Goal: Task Accomplishment & Management: Manage account settings

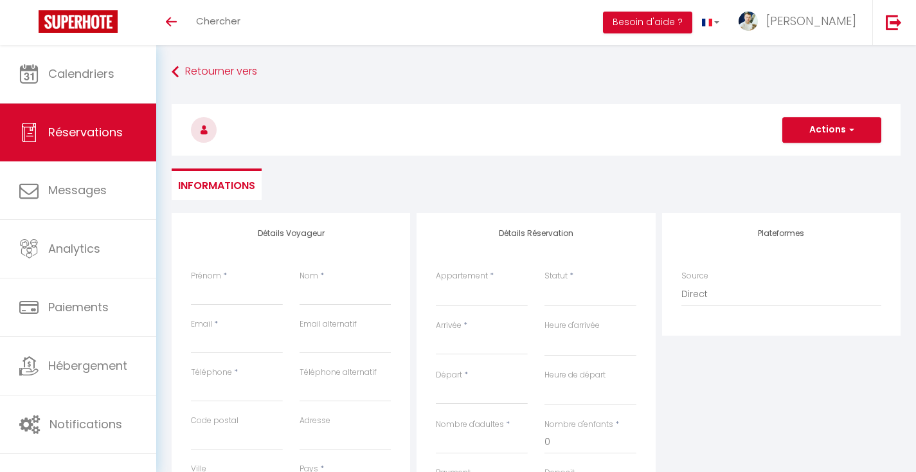
select select
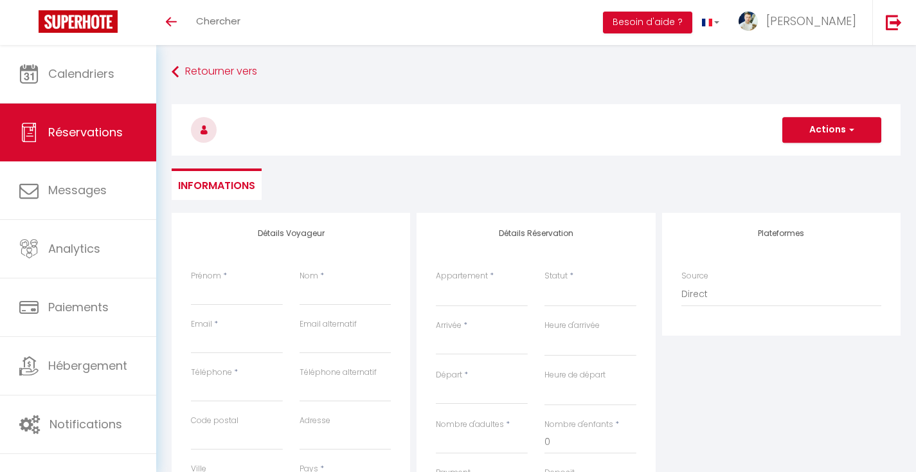
select select
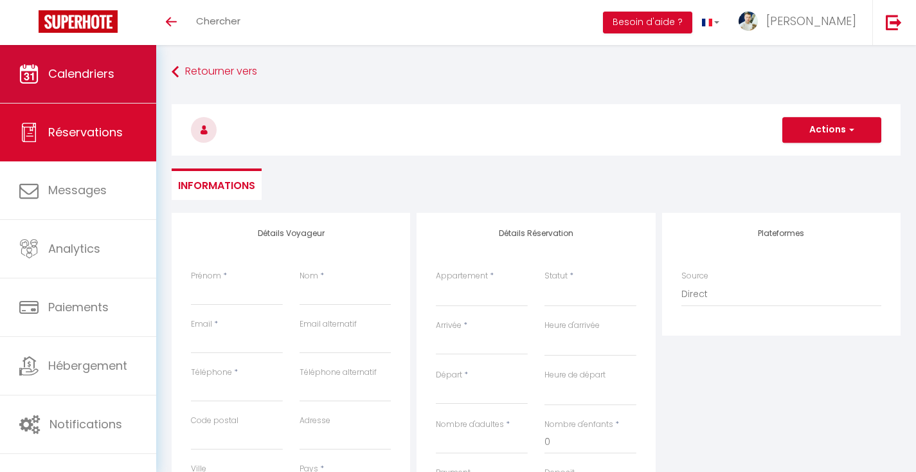
click at [36, 87] on link "Calendriers" at bounding box center [78, 74] width 156 height 58
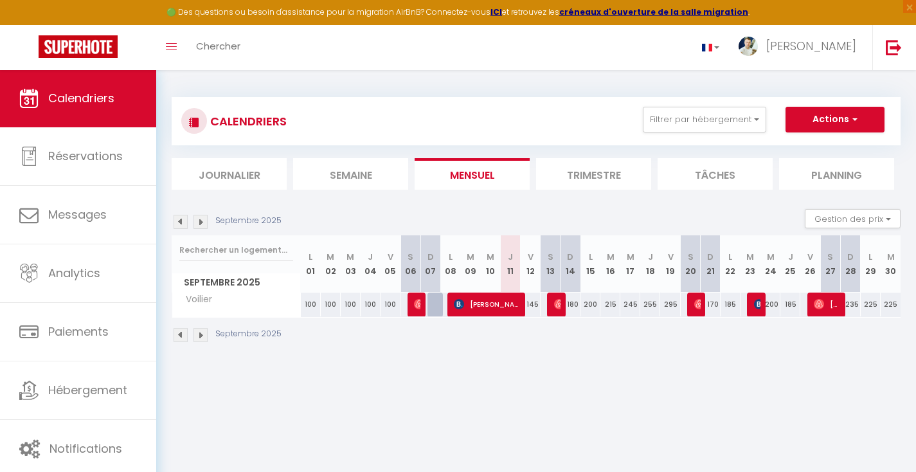
click at [829, 182] on li "Planning" at bounding box center [836, 173] width 115 height 31
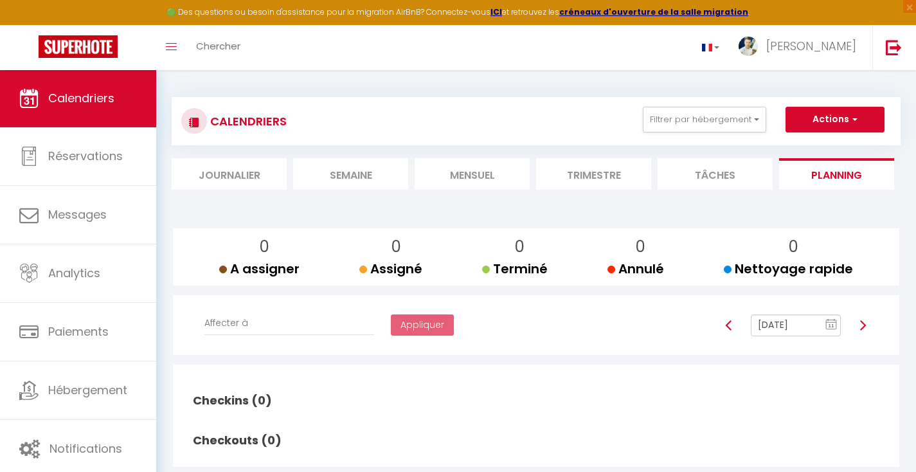
click at [498, 180] on li "Mensuel" at bounding box center [471, 173] width 115 height 31
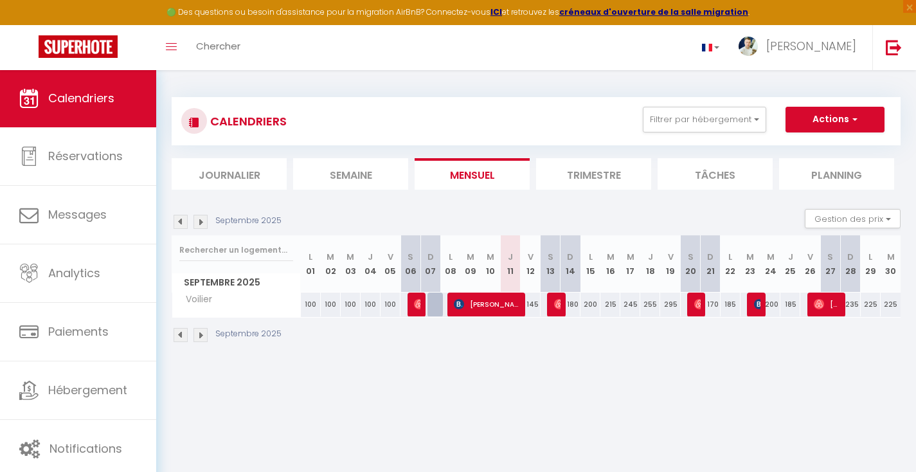
drag, startPoint x: 717, startPoint y: 114, endPoint x: 704, endPoint y: 153, distance: 41.2
click at [717, 114] on button "Filtrer par hébergement" at bounding box center [704, 120] width 123 height 26
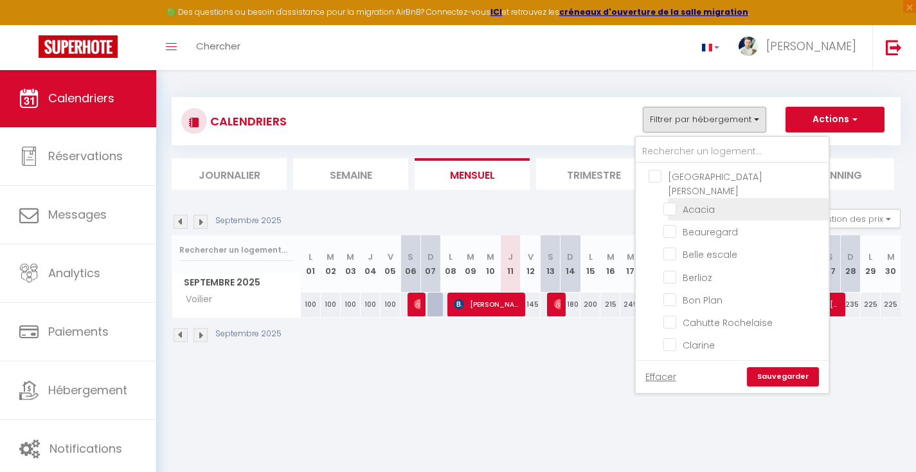
drag, startPoint x: 658, startPoint y: 181, endPoint x: 678, endPoint y: 201, distance: 28.2
click at [658, 181] on input "[GEOGRAPHIC_DATA][PERSON_NAME]" at bounding box center [744, 176] width 193 height 13
checkbox input "true"
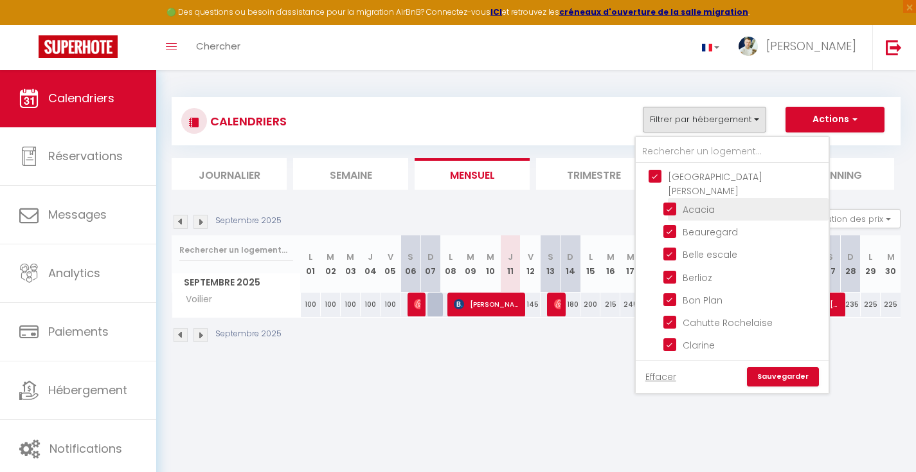
checkbox input "true"
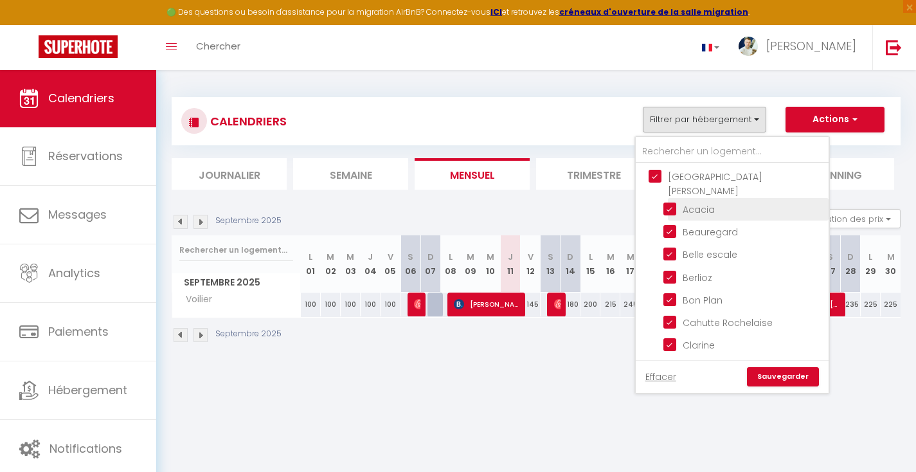
checkbox input "true"
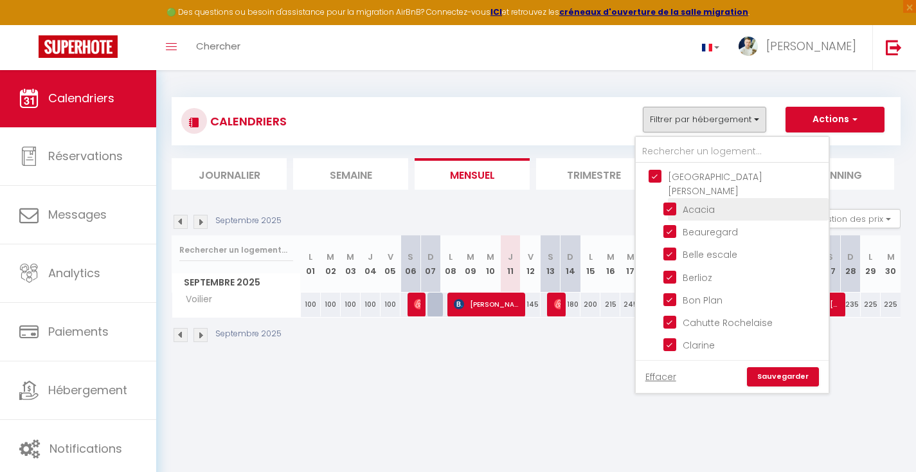
checkbox input "true"
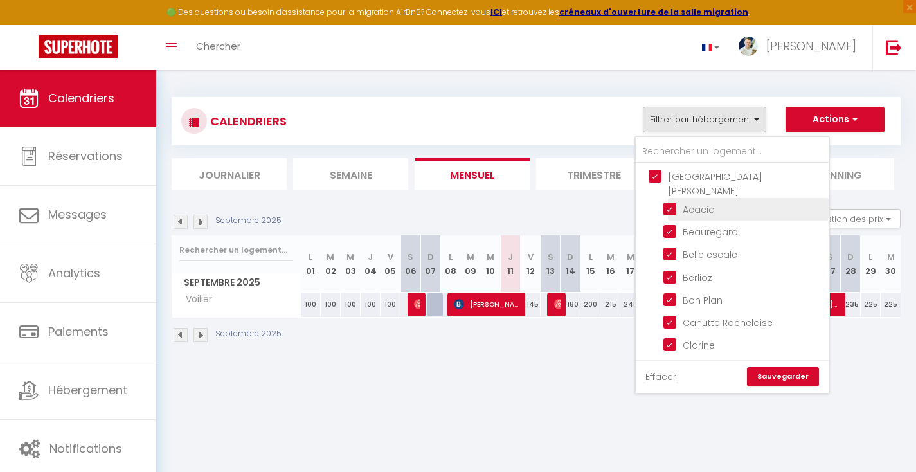
checkbox input "true"
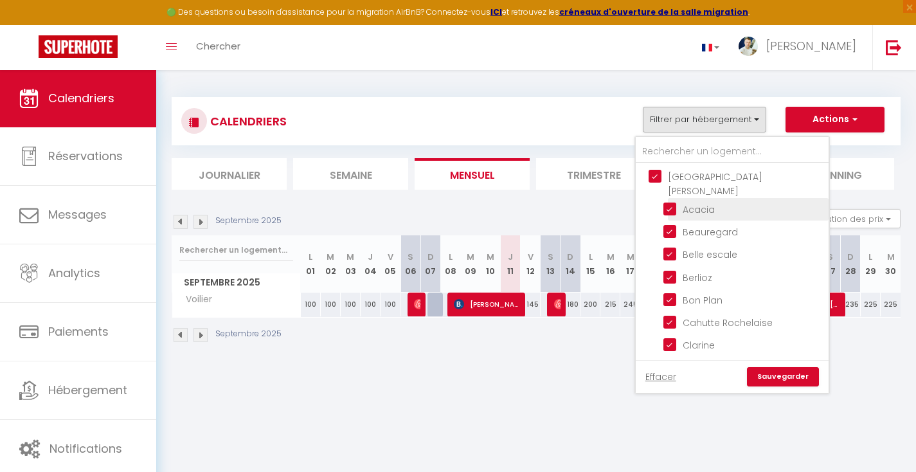
checkbox input "true"
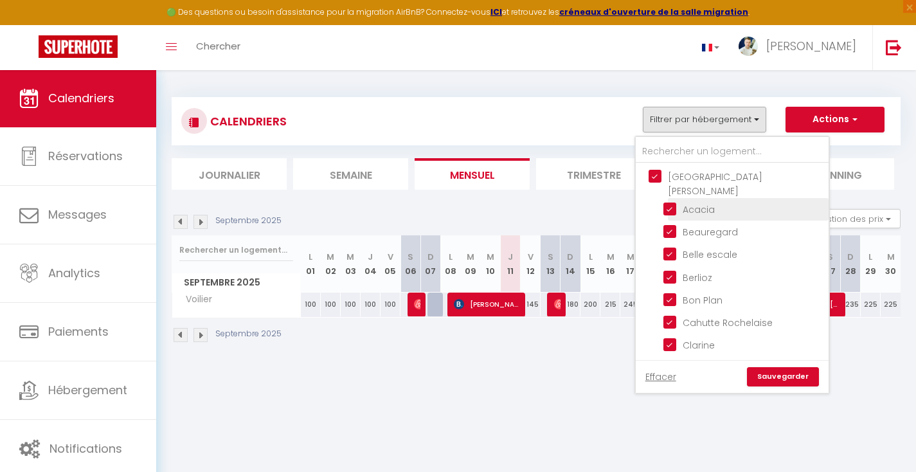
checkbox input "true"
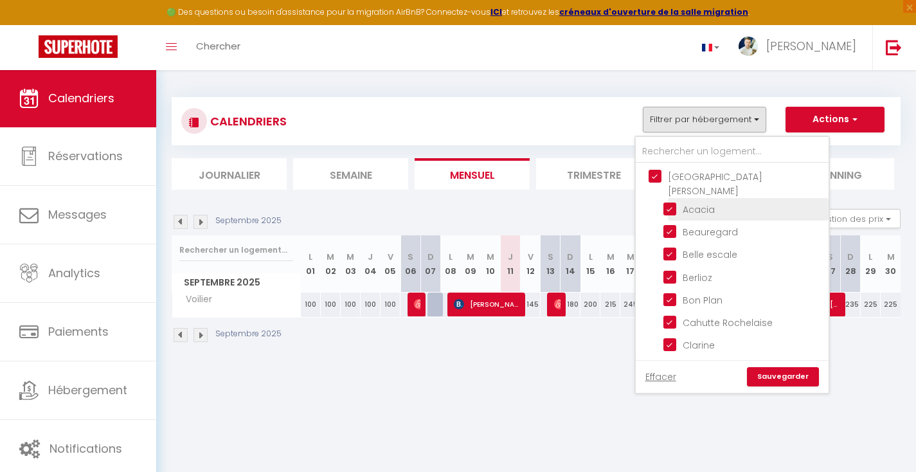
checkbox input "true"
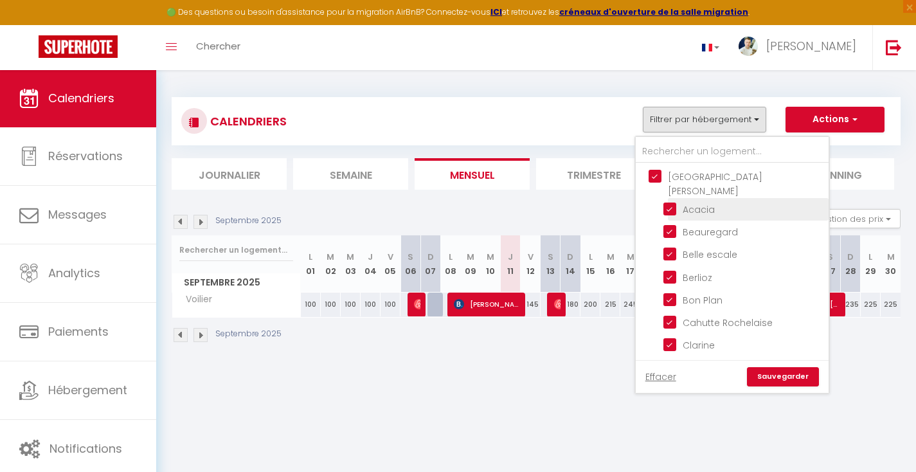
checkbox input "true"
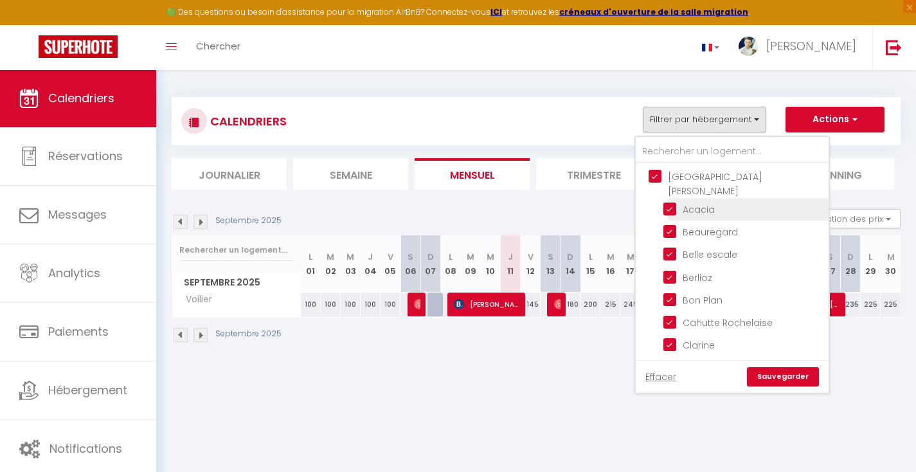
checkbox input "false"
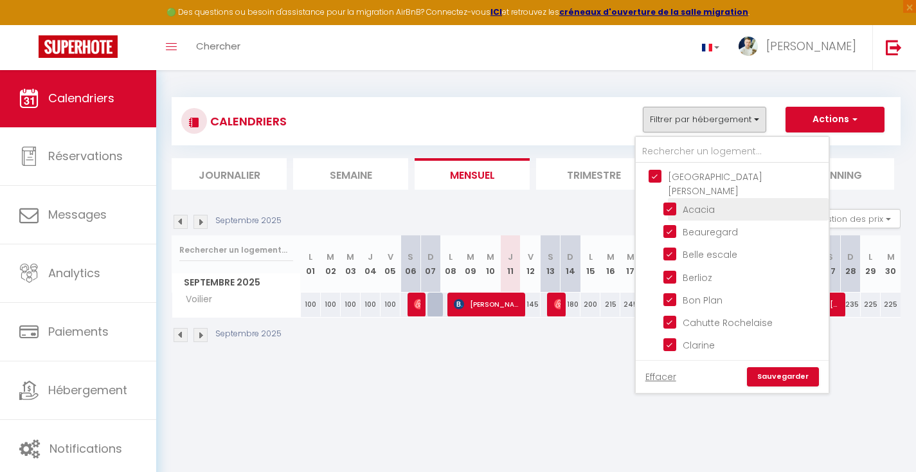
checkbox input "false"
click at [770, 378] on link "Sauvegarder" at bounding box center [783, 376] width 72 height 19
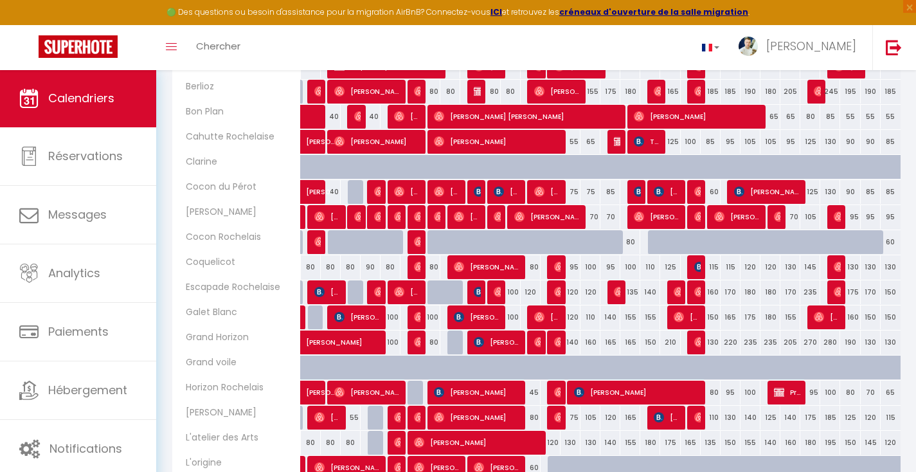
scroll to position [376, 0]
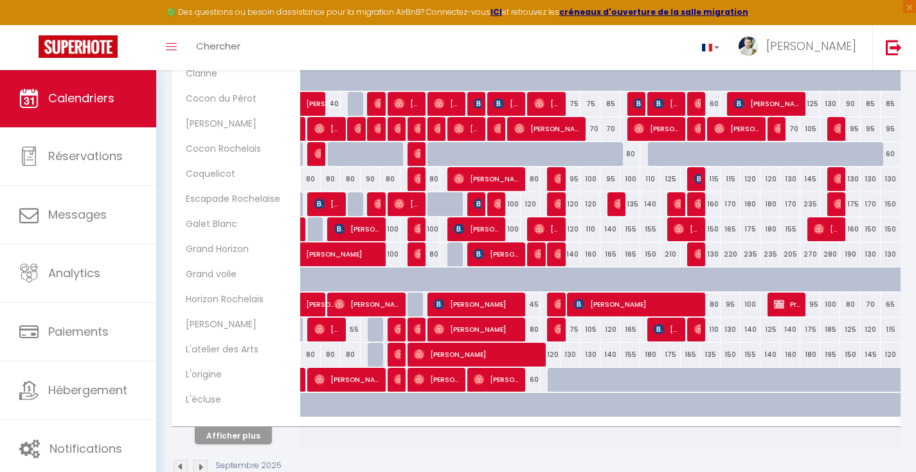
click at [245, 438] on button "Afficher plus" at bounding box center [233, 435] width 77 height 17
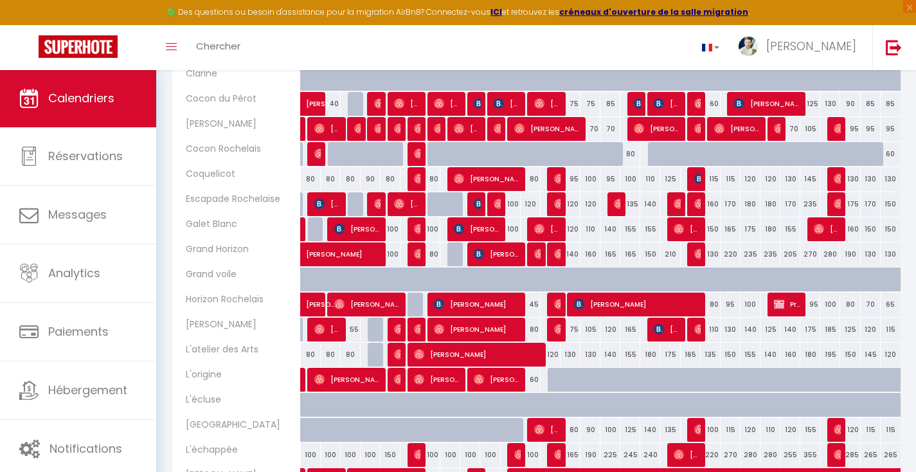
select select
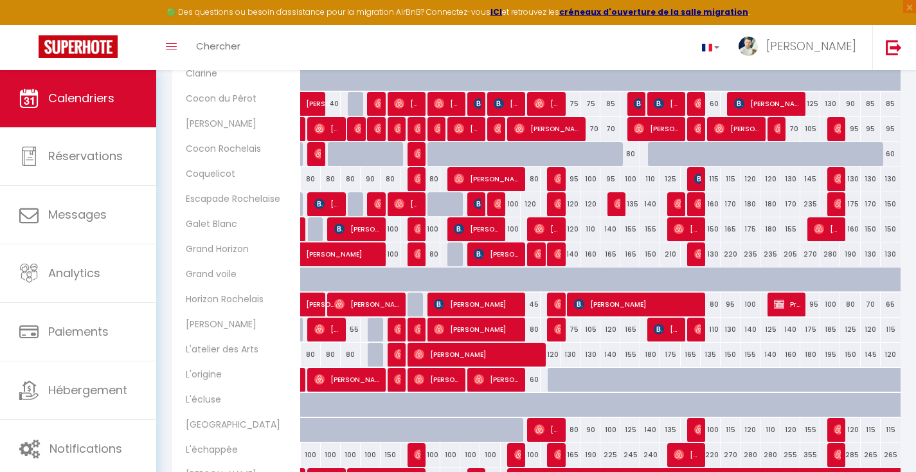
select select
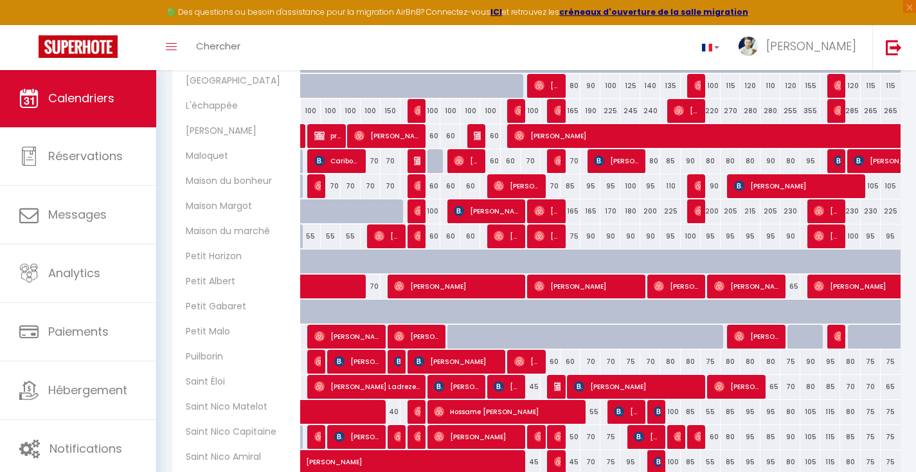
scroll to position [803, 0]
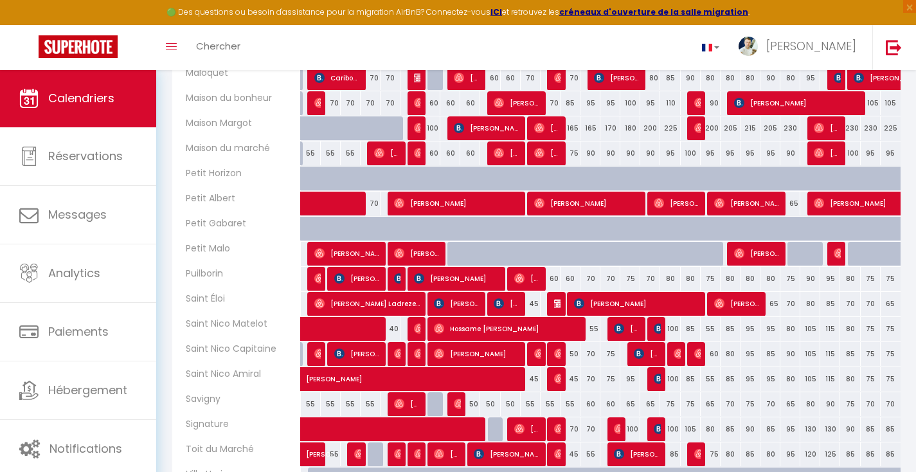
click at [556, 303] on img at bounding box center [559, 303] width 10 height 10
select select "OK"
select select "KO"
select select "0"
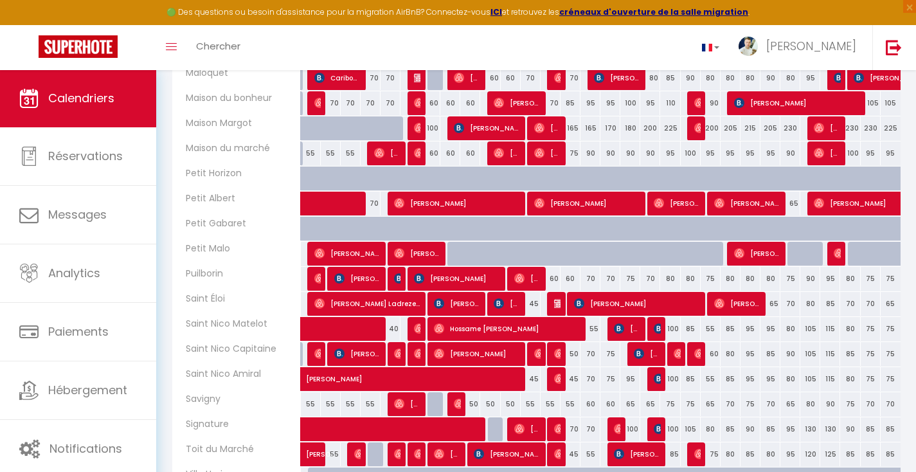
select select "1"
select select
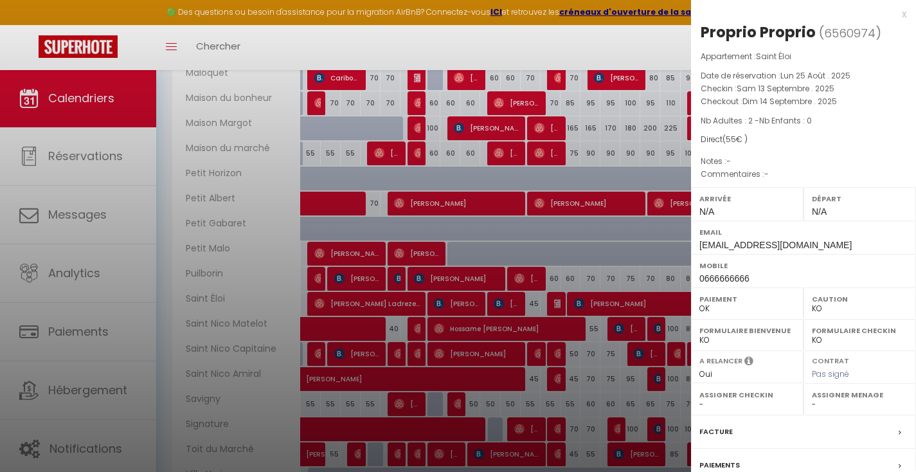
click at [590, 237] on div at bounding box center [458, 236] width 916 height 472
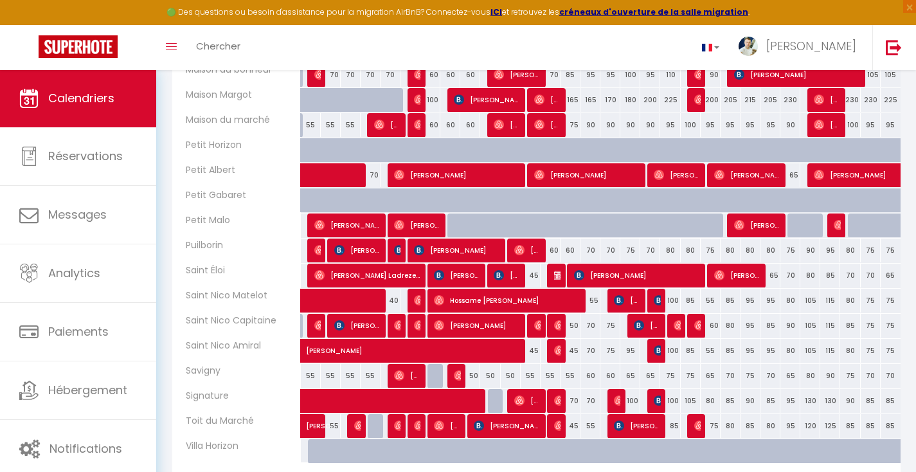
scroll to position [907, 0]
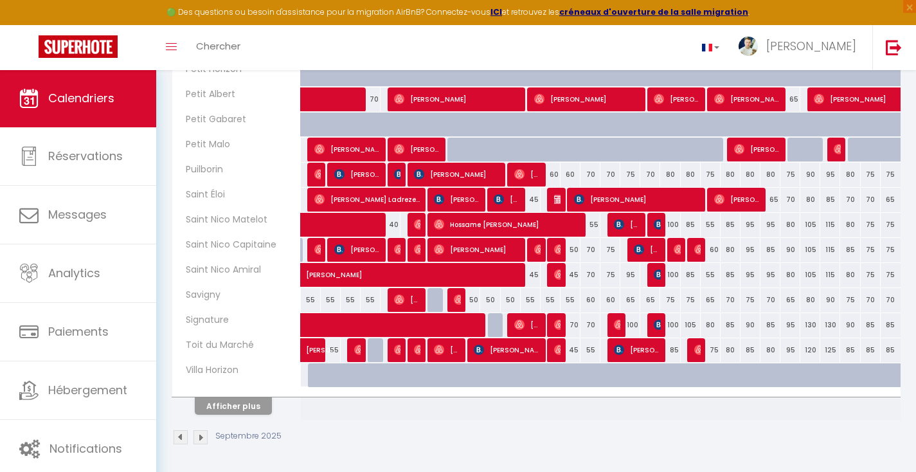
click at [247, 413] on button "Afficher plus" at bounding box center [233, 405] width 77 height 17
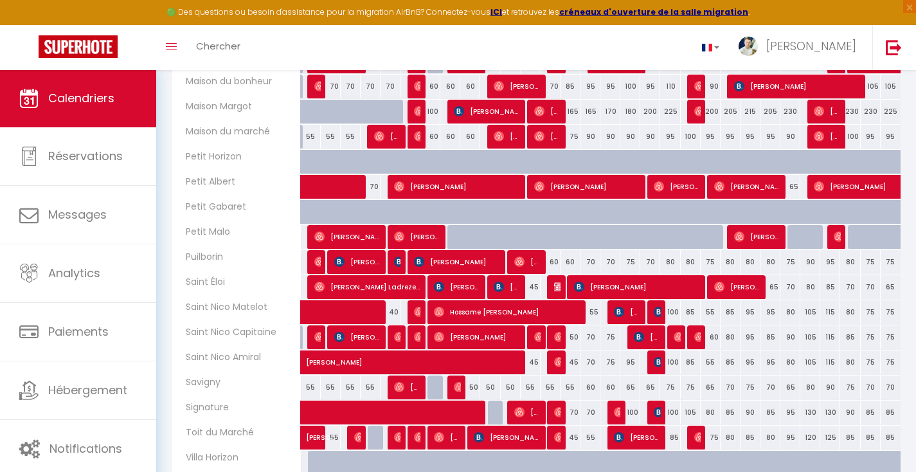
scroll to position [720, 0]
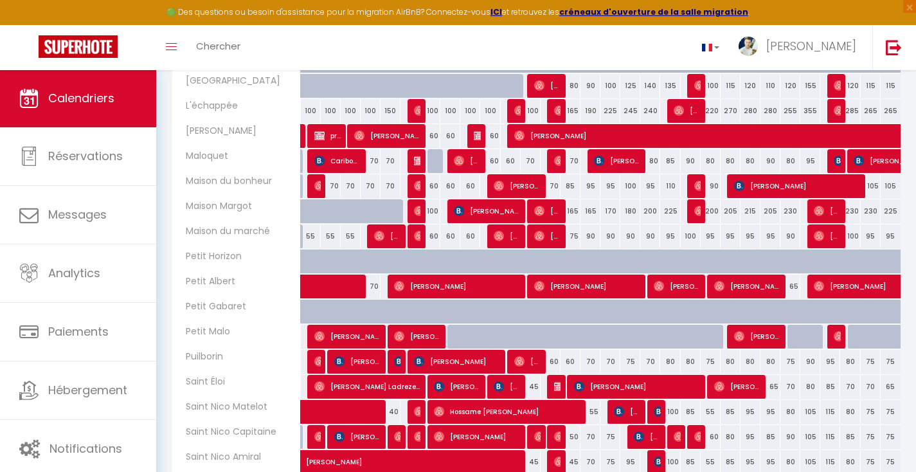
click at [507, 386] on span "[PERSON_NAME]" at bounding box center [506, 386] width 26 height 24
select select "44038"
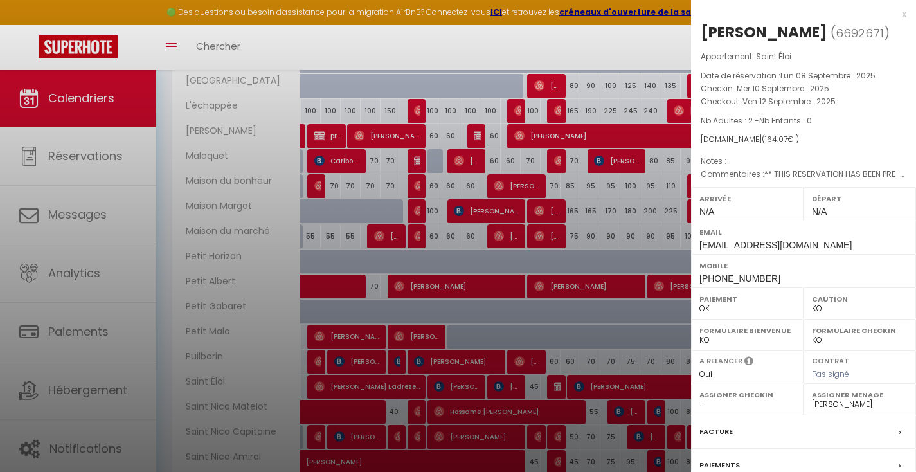
click at [517, 231] on div at bounding box center [458, 236] width 916 height 472
